Goal: Find specific page/section: Find specific page/section

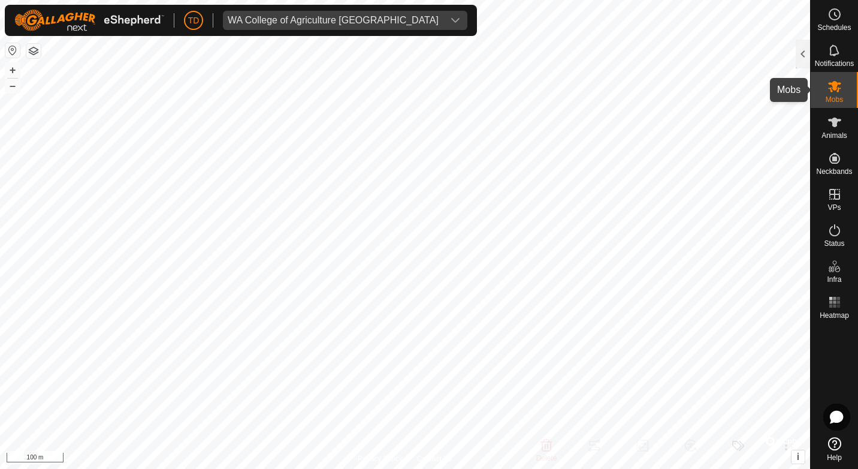
click at [831, 87] on icon at bounding box center [835, 86] width 14 height 14
click at [837, 88] on icon at bounding box center [834, 86] width 13 height 11
drag, startPoint x: 837, startPoint y: 88, endPoint x: 838, endPoint y: 129, distance: 42.0
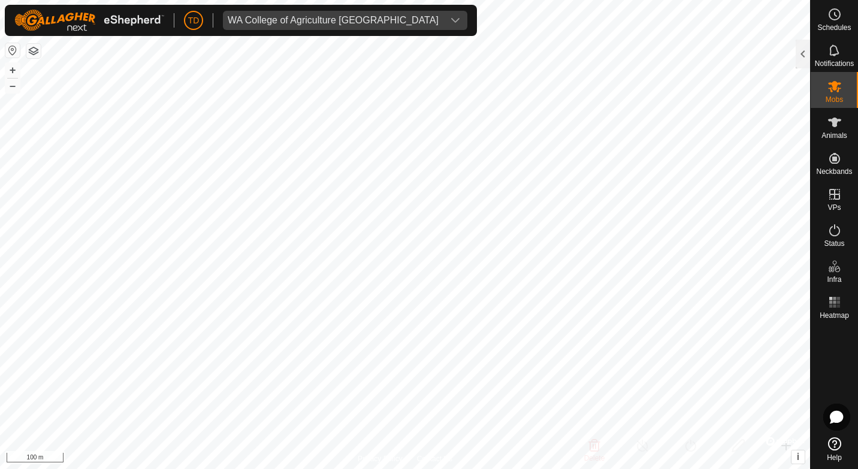
click at [838, 129] on es-animals-svg-icon at bounding box center [835, 122] width 22 height 19
click at [807, 52] on div at bounding box center [803, 54] width 14 height 29
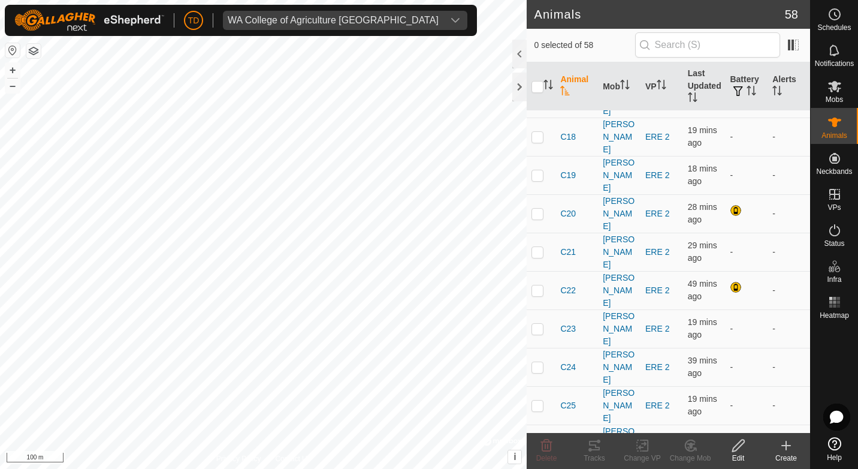
scroll to position [360, 0]
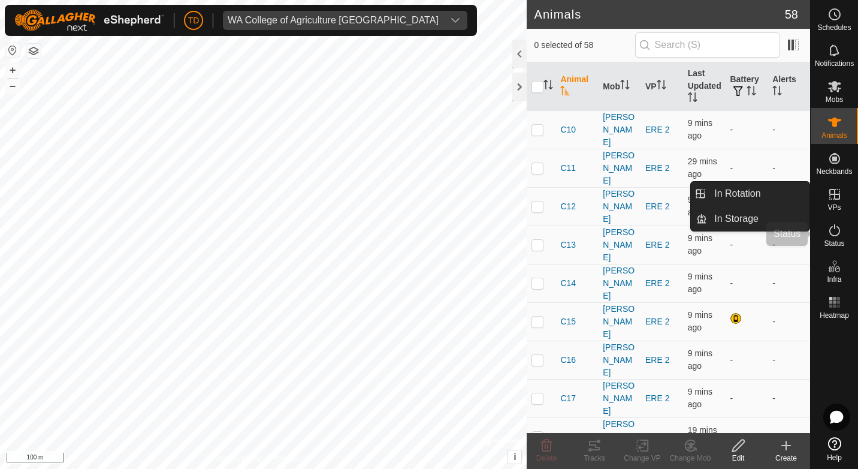
click at [836, 227] on icon at bounding box center [835, 230] width 14 height 14
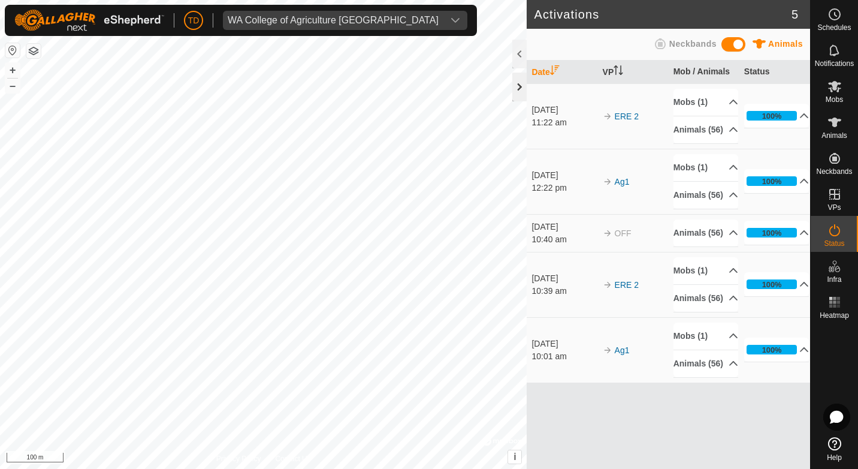
click at [525, 94] on div at bounding box center [520, 87] width 14 height 29
